Goal: Navigation & Orientation: Find specific page/section

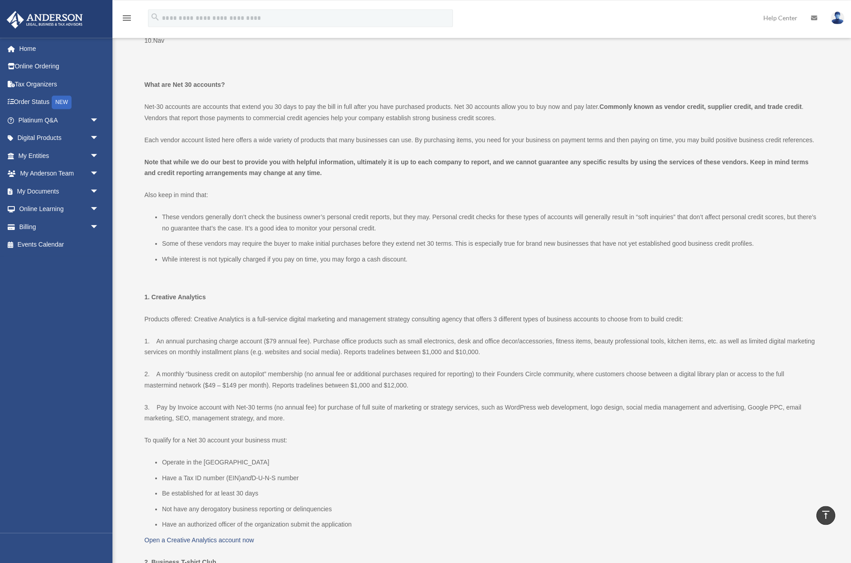
scroll to position [551, 0]
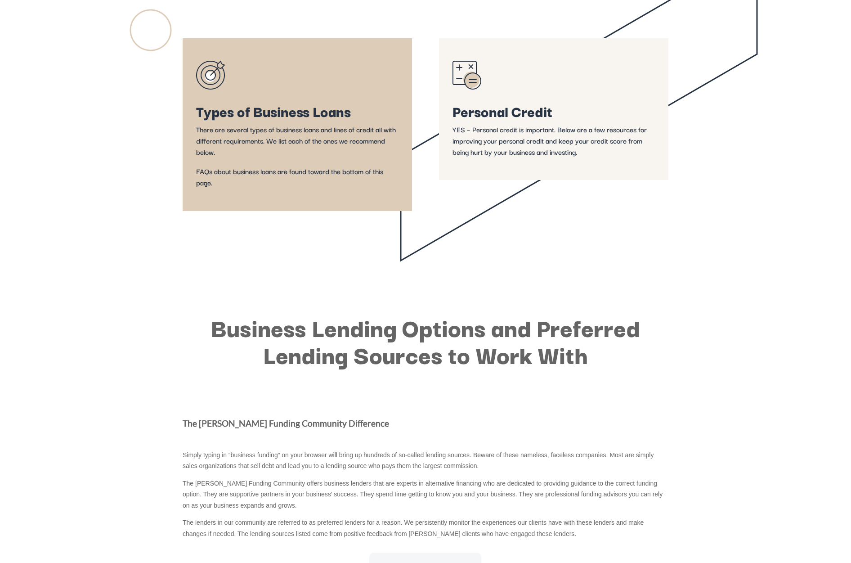
scroll to position [367, 0]
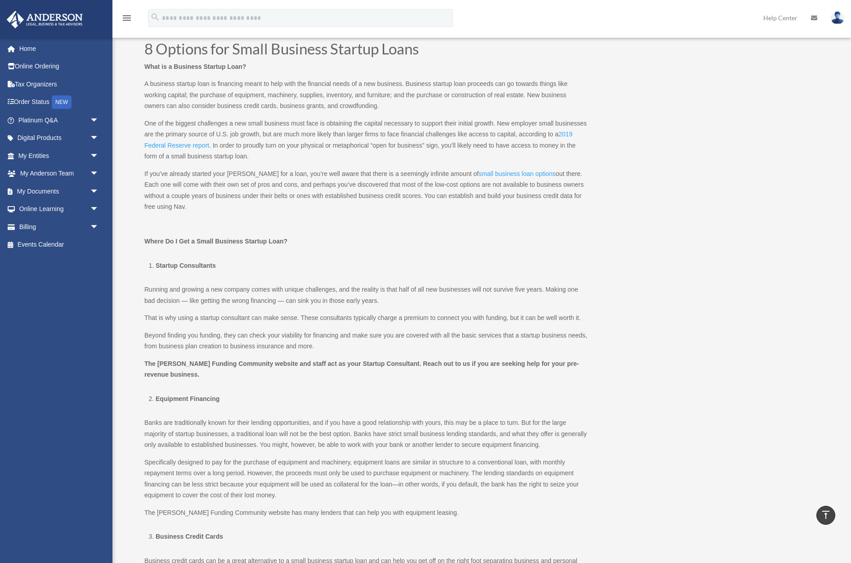
scroll to position [551, 0]
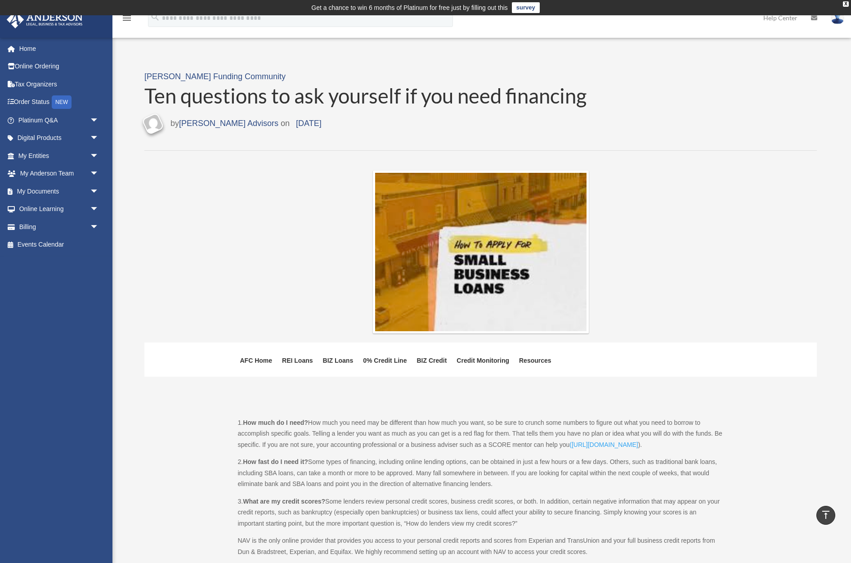
scroll to position [275, 0]
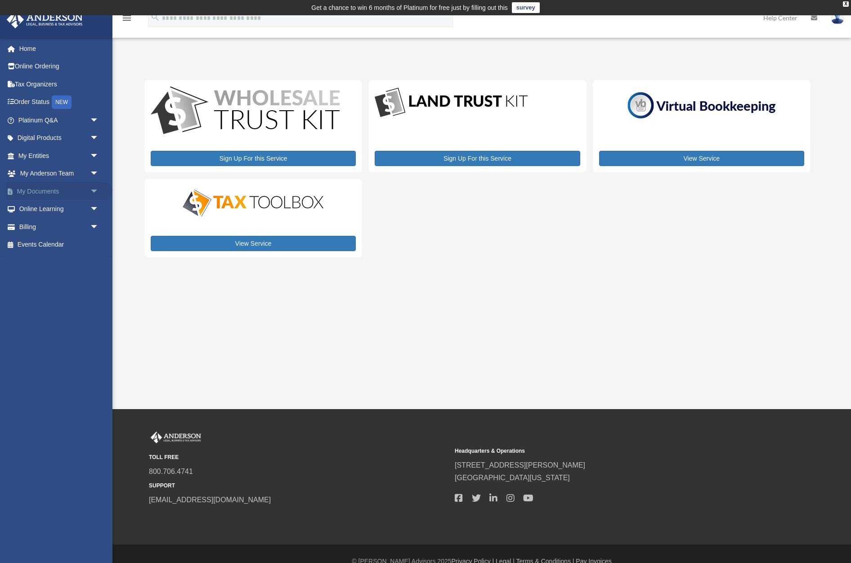
click at [49, 190] on link "My Documents arrow_drop_down" at bounding box center [59, 191] width 106 height 18
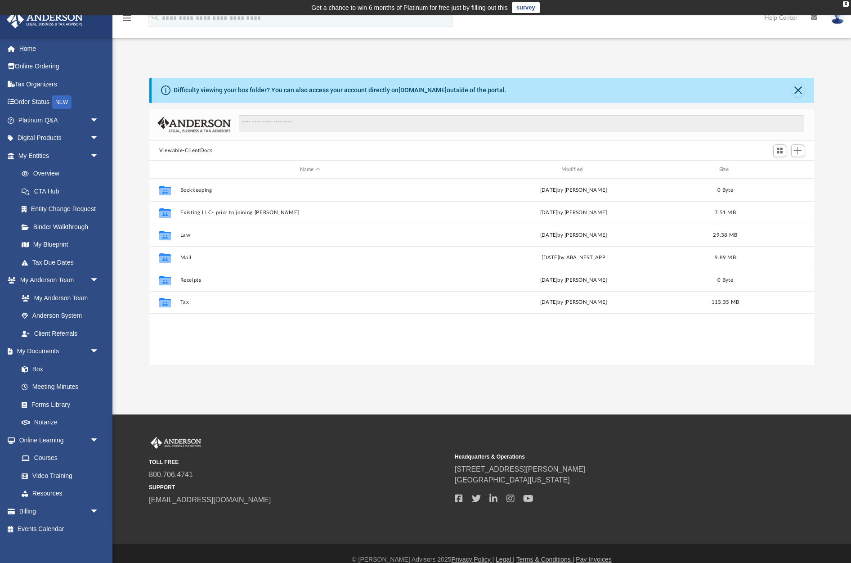
scroll to position [205, 665]
